Goal: Task Accomplishment & Management: Complete application form

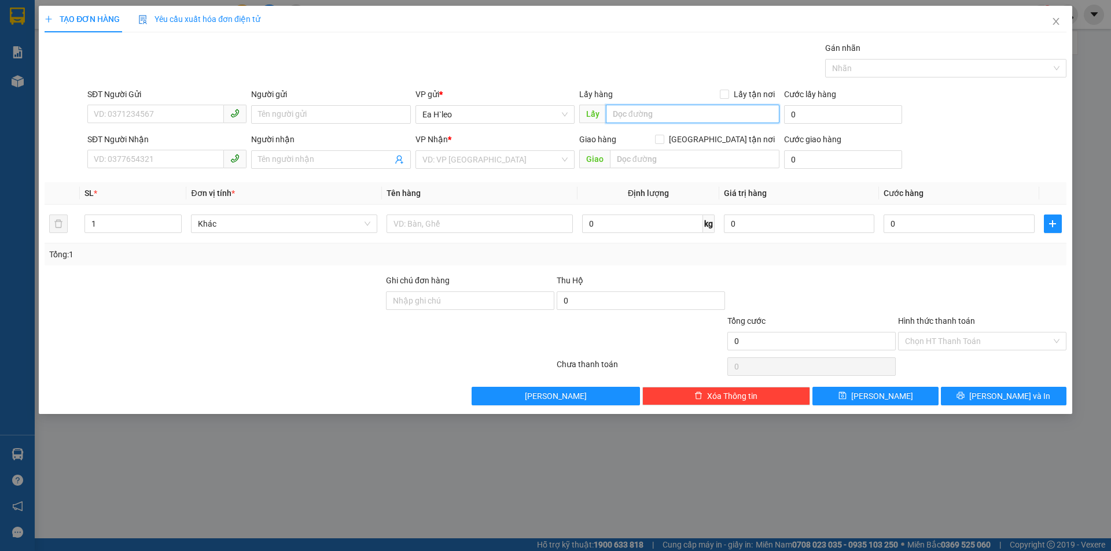
click at [628, 120] on input "text" at bounding box center [693, 114] width 174 height 19
type input "Ngã ba 67"
click at [141, 115] on input "SĐT Người Gửi" at bounding box center [155, 114] width 137 height 19
paste input "0982750602"
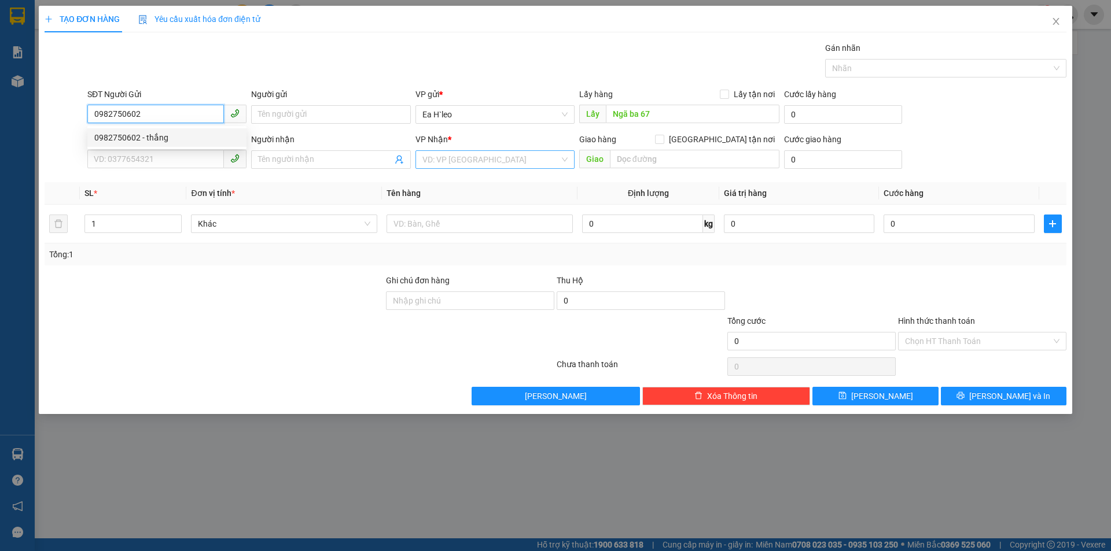
type input "0982750602"
click at [507, 153] on input "search" at bounding box center [490, 159] width 137 height 17
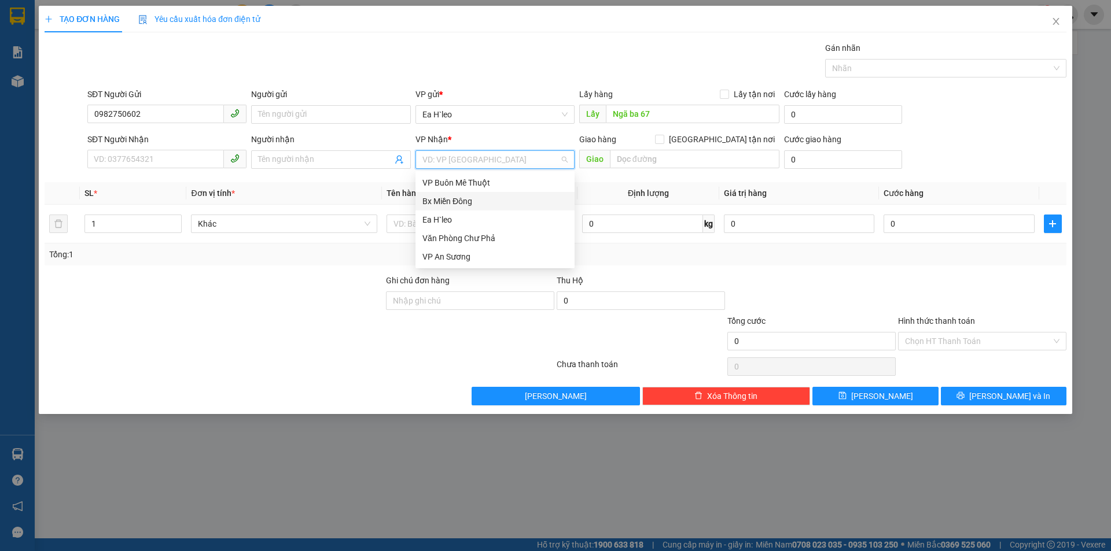
click at [500, 202] on div "Bx Miền Đông" at bounding box center [494, 201] width 145 height 13
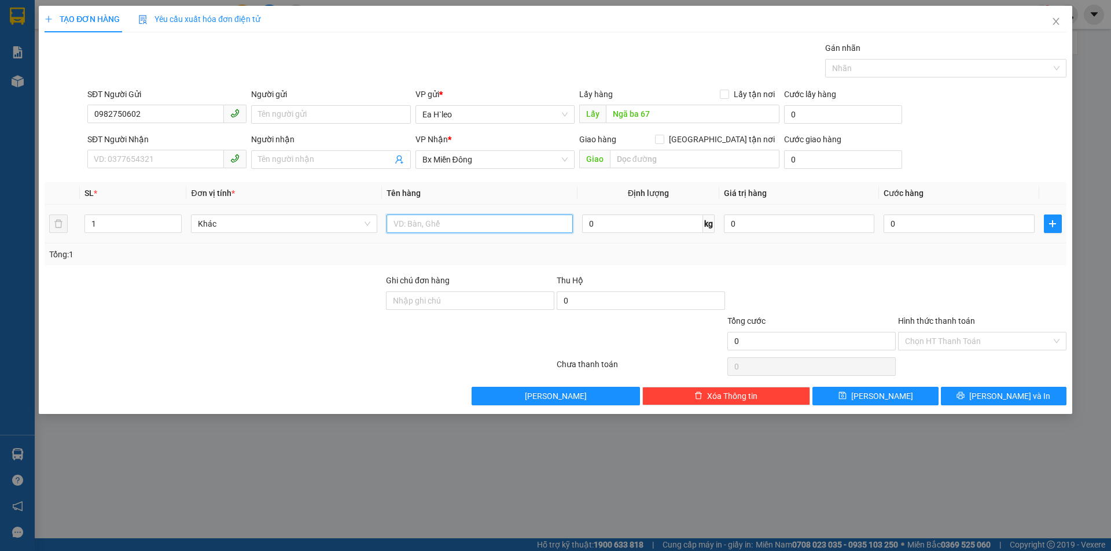
click at [481, 217] on input "text" at bounding box center [479, 224] width 186 height 19
type input "1 THÙNG"
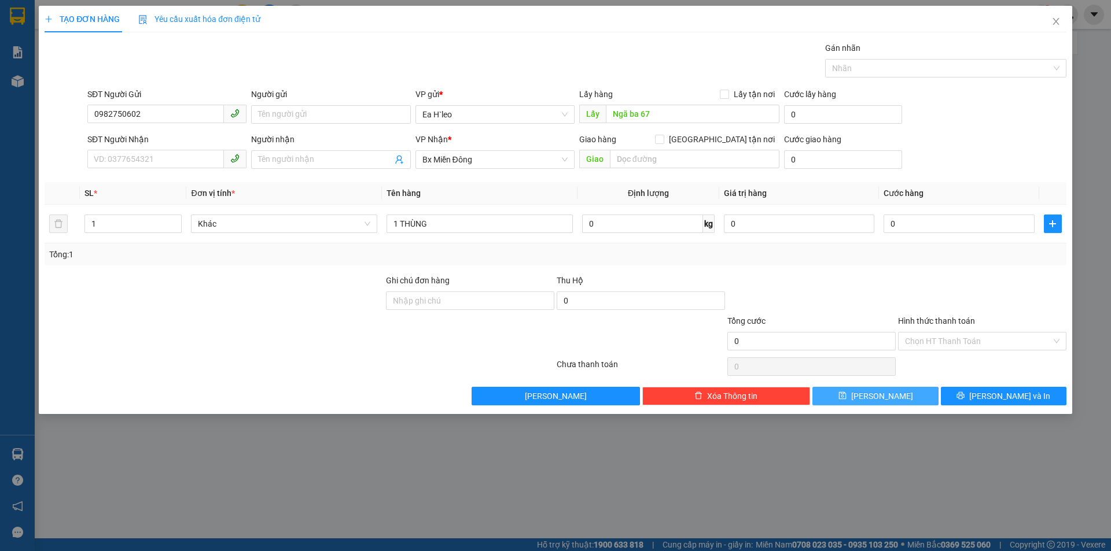
click at [891, 397] on button "[PERSON_NAME]" at bounding box center [875, 396] width 126 height 19
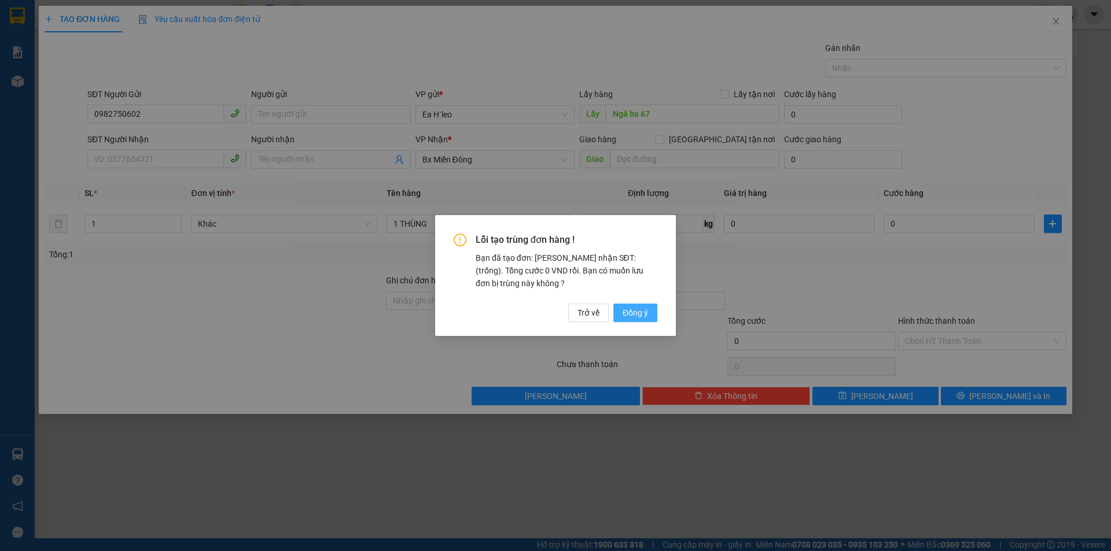
click at [635, 309] on span "Đồng ý" at bounding box center [634, 313] width 25 height 13
